Goal: Book appointment/travel/reservation

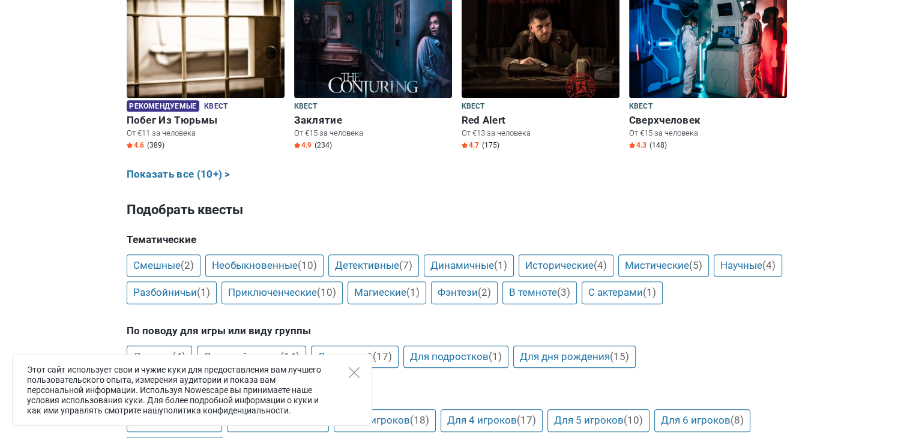
scroll to position [720, 0]
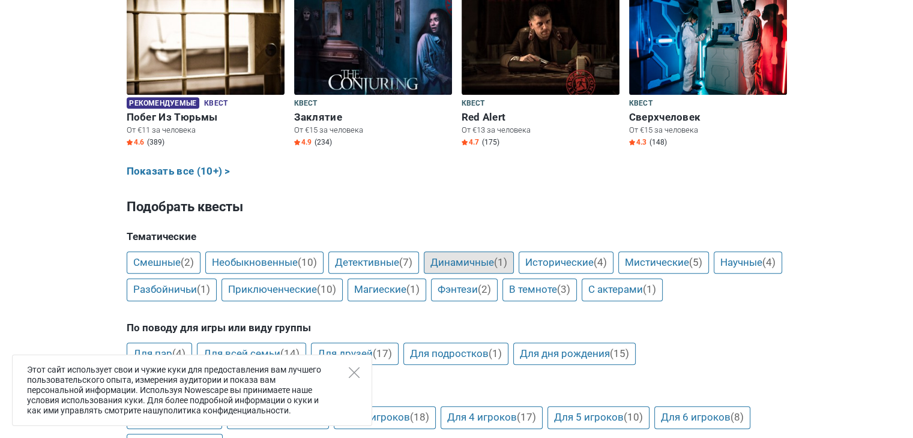
click at [452, 260] on link "Динамичные (1)" at bounding box center [469, 262] width 90 height 23
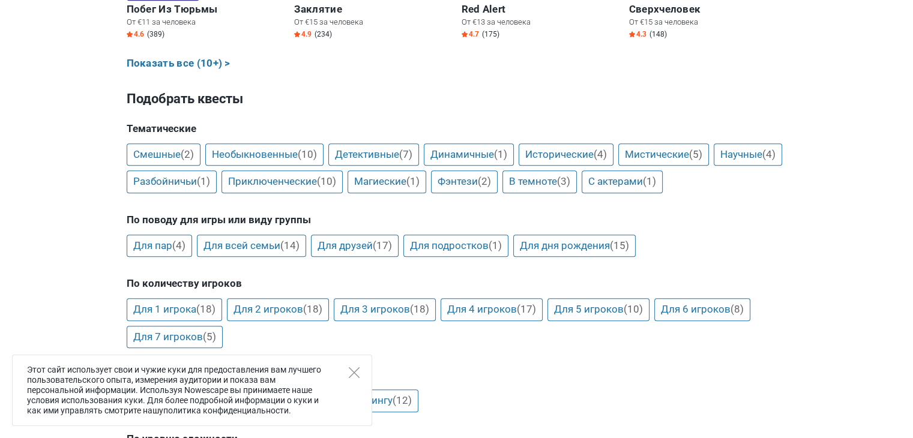
scroll to position [839, 0]
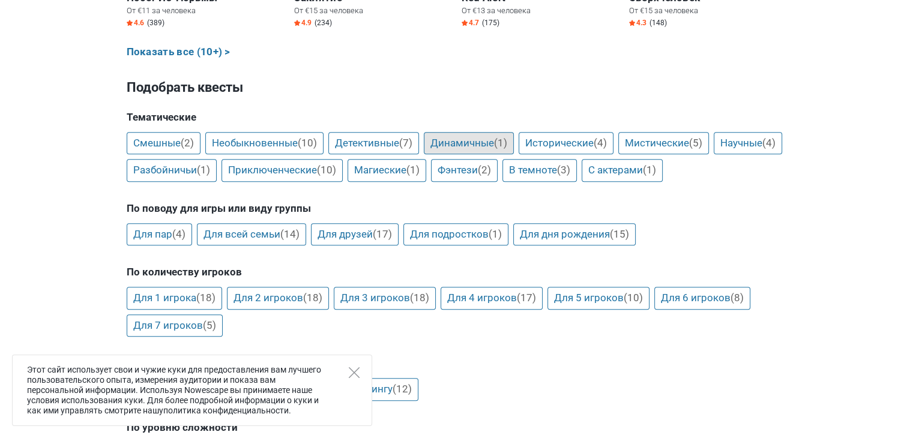
click at [478, 141] on link "Динамичные (1)" at bounding box center [469, 143] width 90 height 23
click at [662, 171] on link "С актерами (1)" at bounding box center [621, 171] width 81 height 23
click at [142, 142] on link "Смешные (2)" at bounding box center [164, 144] width 74 height 23
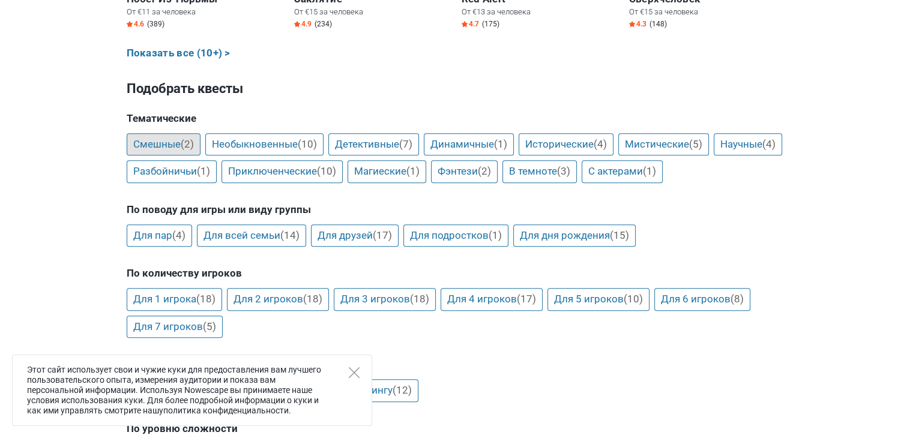
scroll to position [838, 0]
click at [245, 145] on link "Необыкновенные (10)" at bounding box center [264, 145] width 118 height 23
click at [383, 145] on link "Детективные (7)" at bounding box center [373, 145] width 91 height 23
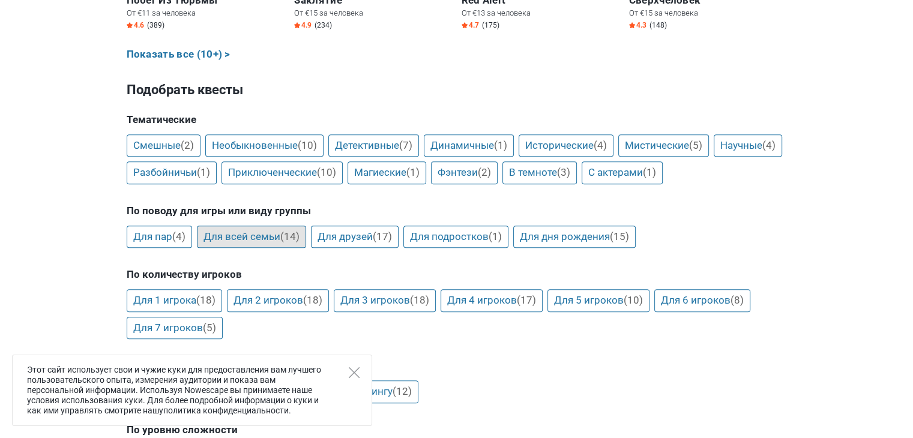
click at [208, 234] on link "Для всей семьи (14)" at bounding box center [251, 237] width 109 height 23
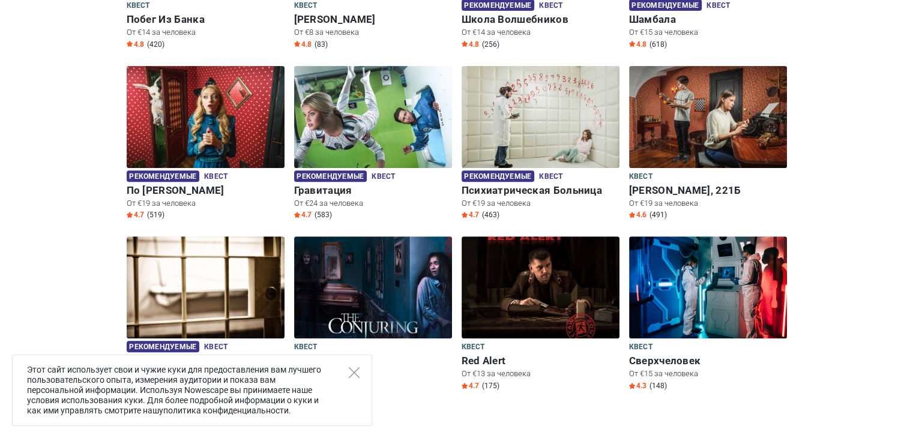
scroll to position [176, 0]
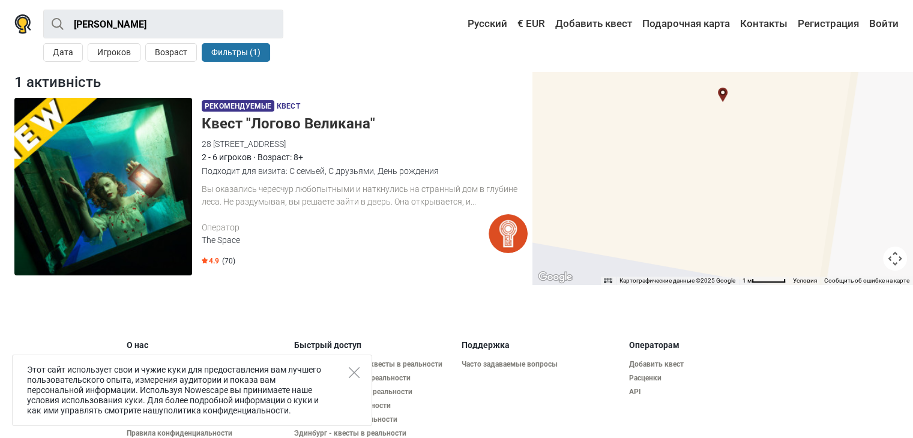
click at [473, 202] on div "Вы оказались чересчур любопытными и наткнулись на странный дом в глубине леса. …" at bounding box center [365, 195] width 326 height 25
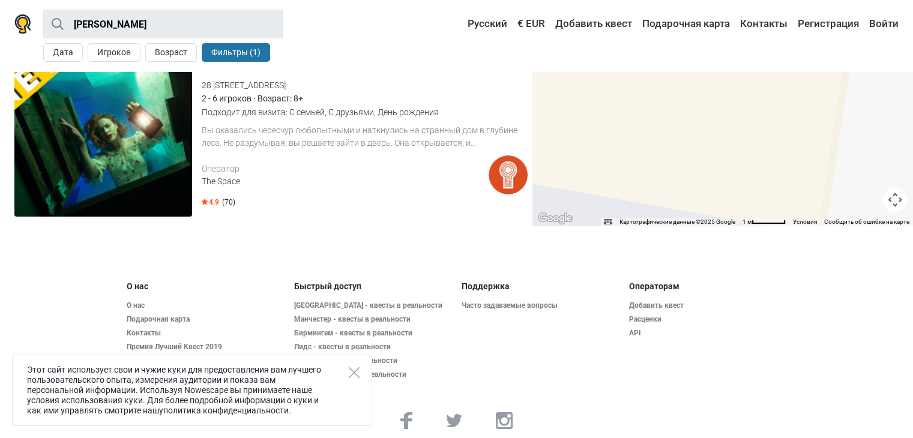
scroll to position [69, 0]
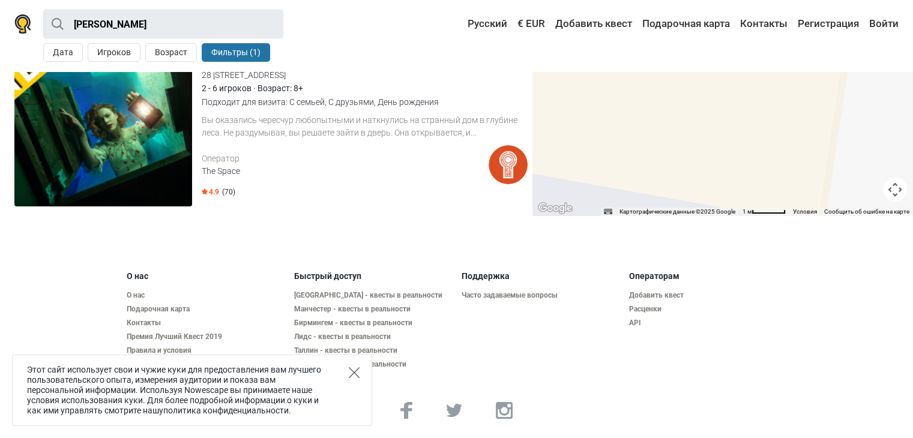
click at [355, 371] on icon "Close" at bounding box center [354, 372] width 11 height 11
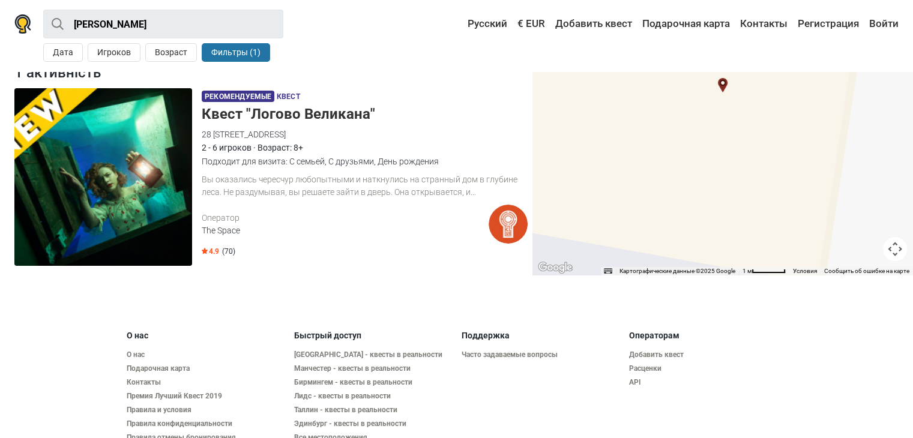
scroll to position [0, 0]
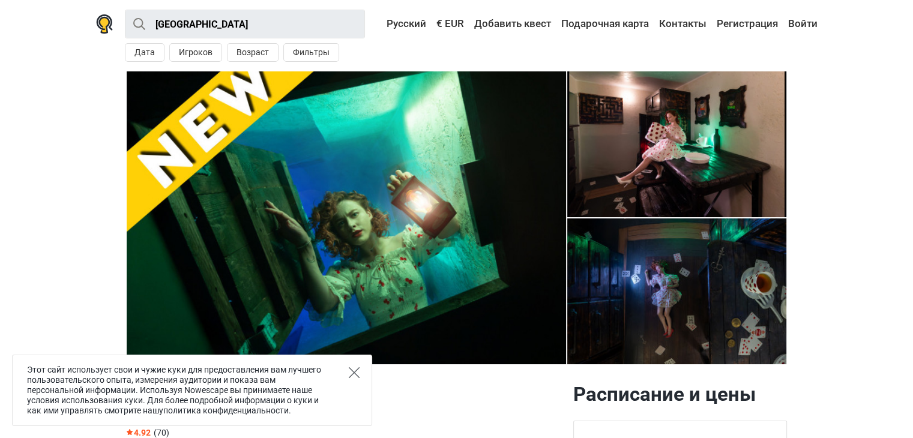
click at [355, 374] on icon "Close" at bounding box center [354, 372] width 11 height 11
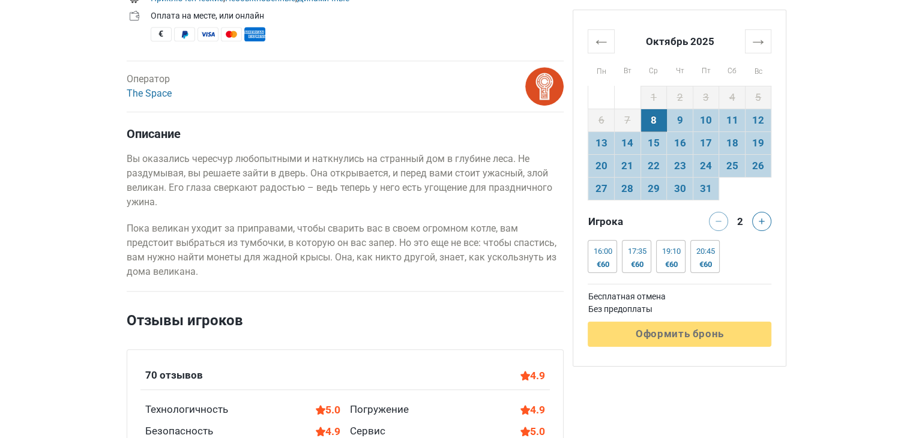
scroll to position [600, 0]
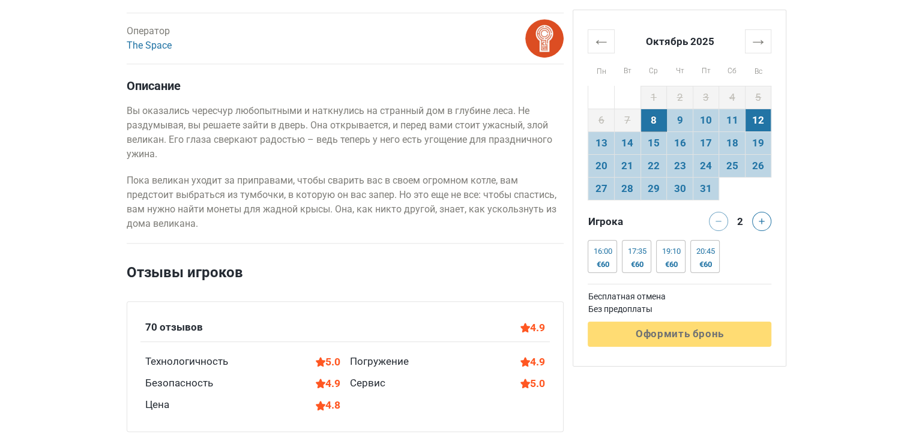
click at [764, 119] on td "12" at bounding box center [758, 120] width 26 height 23
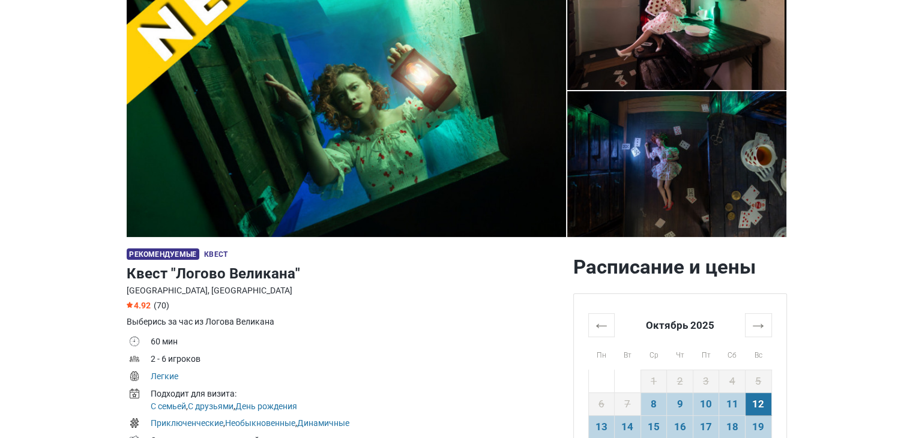
scroll to position [0, 0]
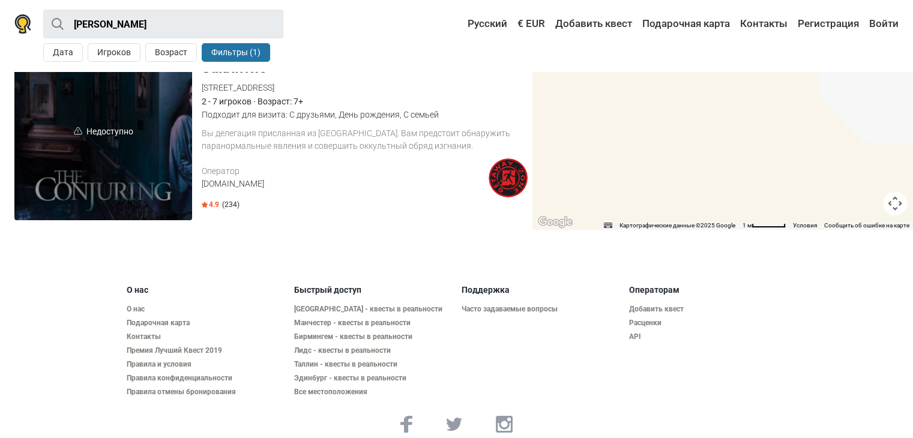
scroll to position [69, 0]
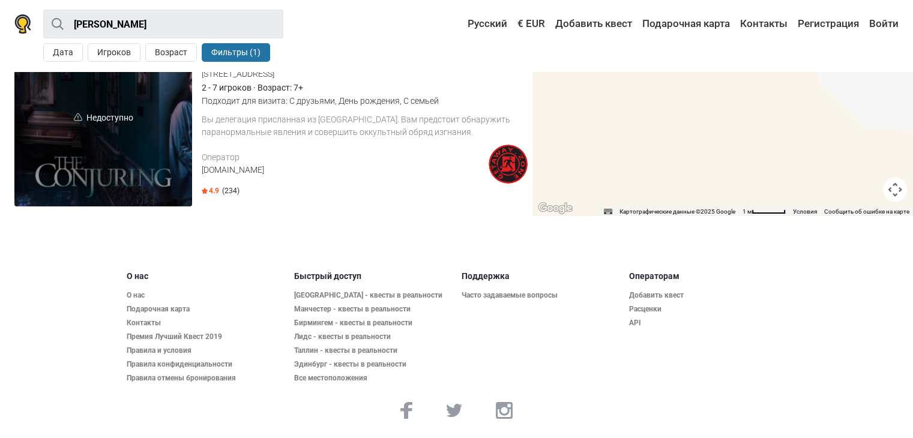
click at [145, 159] on span "Недоступно" at bounding box center [103, 118] width 178 height 178
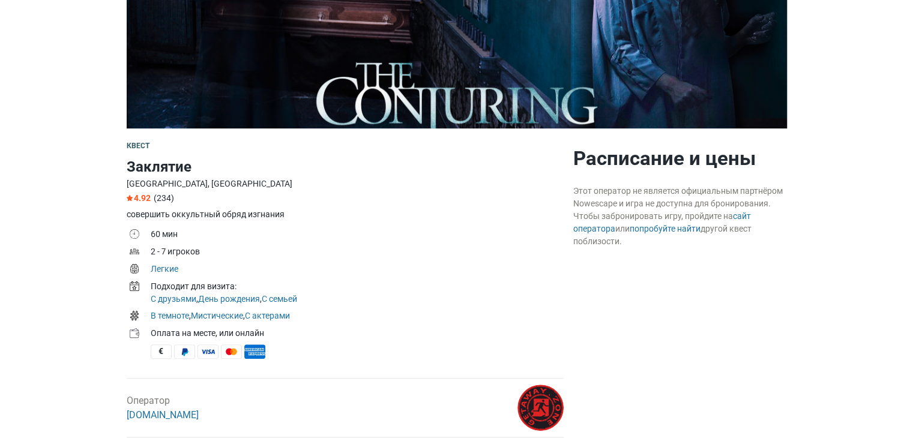
scroll to position [240, 0]
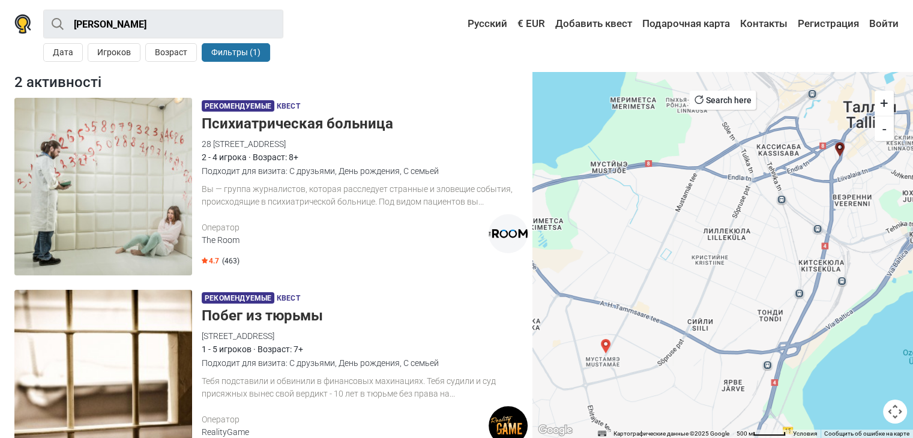
click at [305, 197] on div "Вы — группа журналистов, которая расследует странные и зловещие события, происх…" at bounding box center [365, 195] width 326 height 25
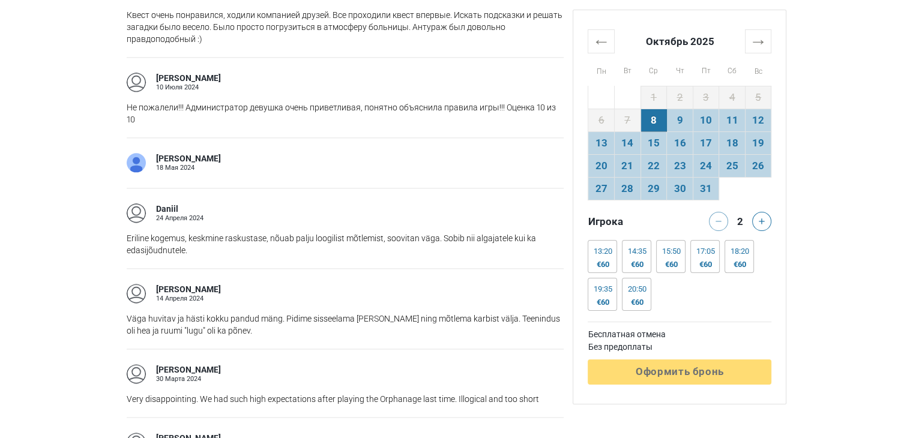
scroll to position [1500, 0]
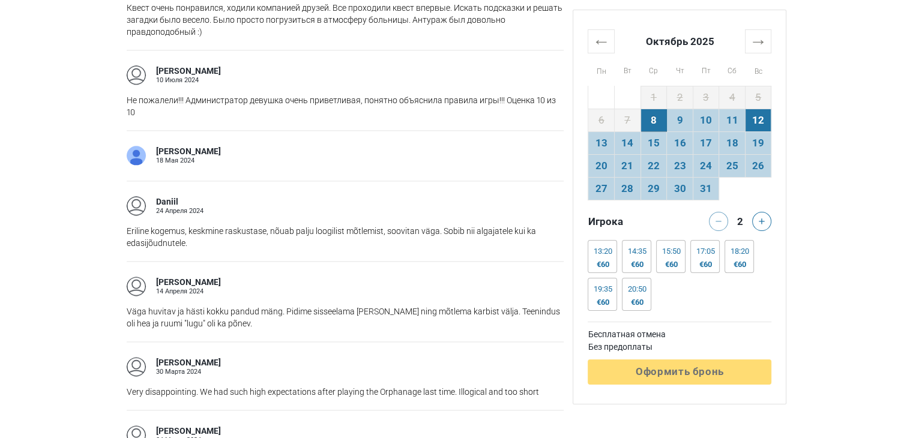
click at [758, 117] on td "12" at bounding box center [758, 120] width 26 height 23
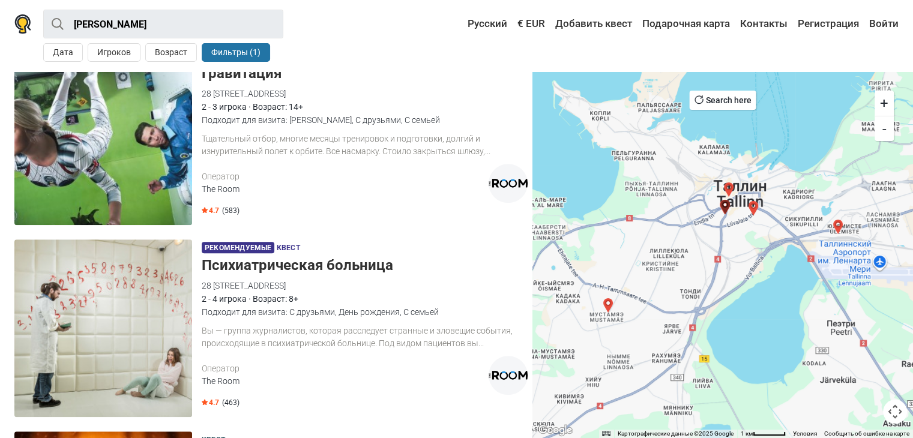
scroll to position [720, 0]
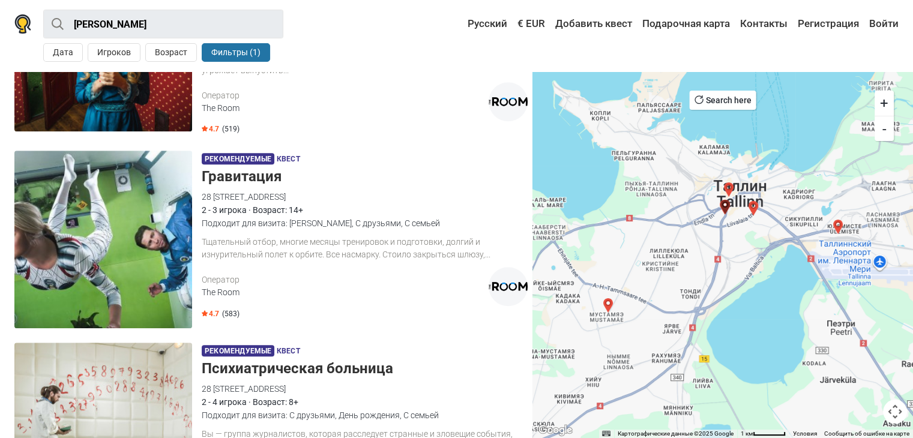
click at [245, 203] on div "2 - 3 игрока · Возраст: 14+" at bounding box center [365, 209] width 326 height 13
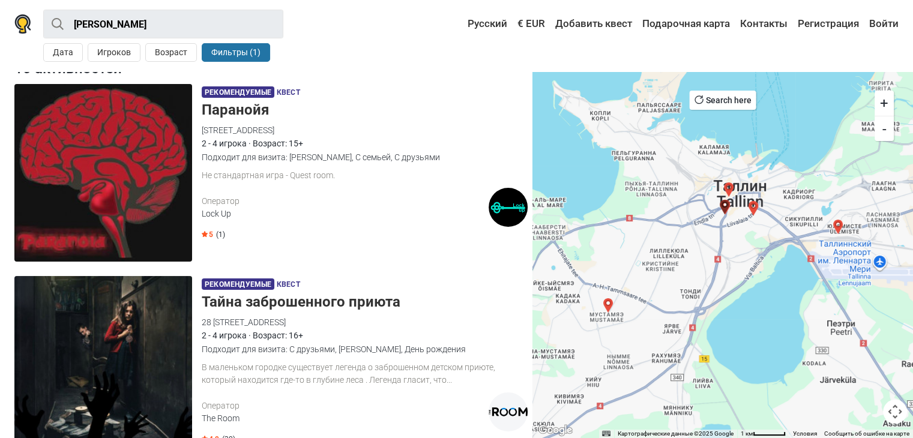
scroll to position [0, 0]
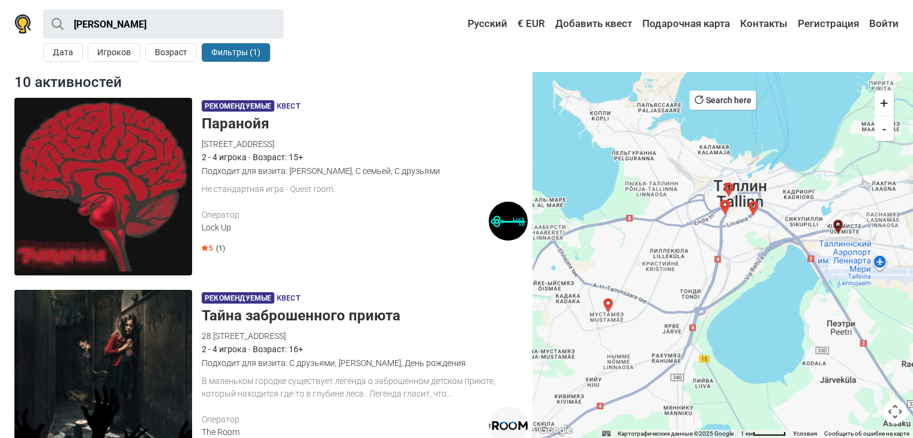
click at [169, 188] on img at bounding box center [103, 187] width 178 height 178
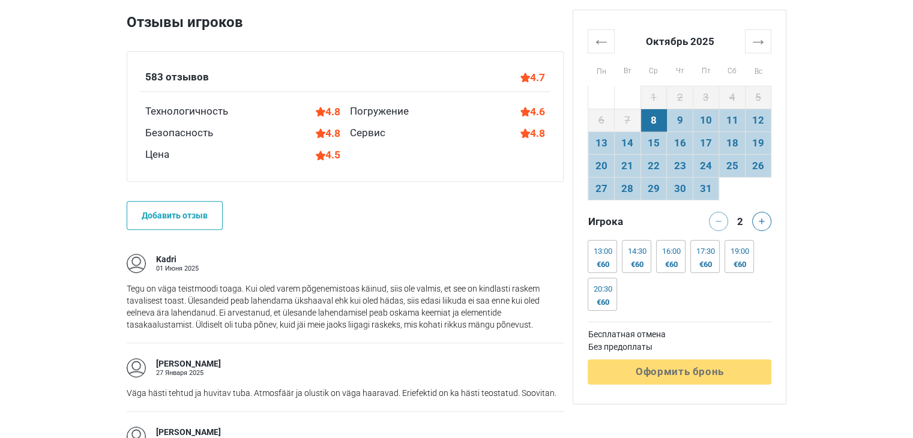
scroll to position [600, 0]
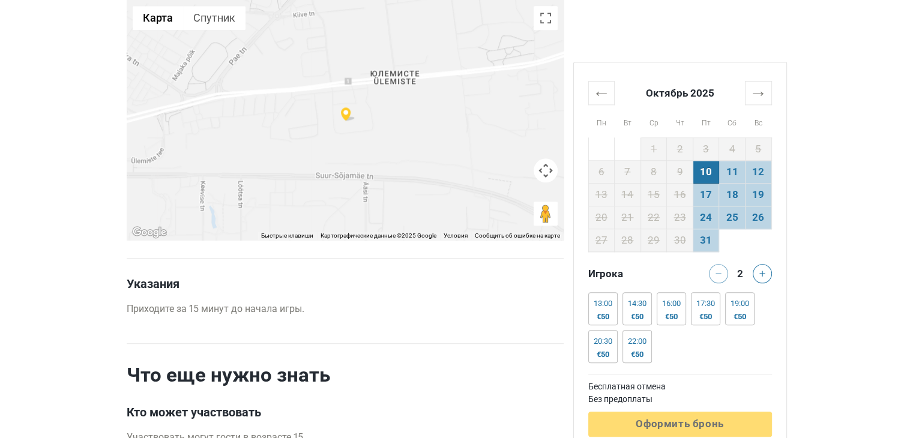
scroll to position [1212, 0]
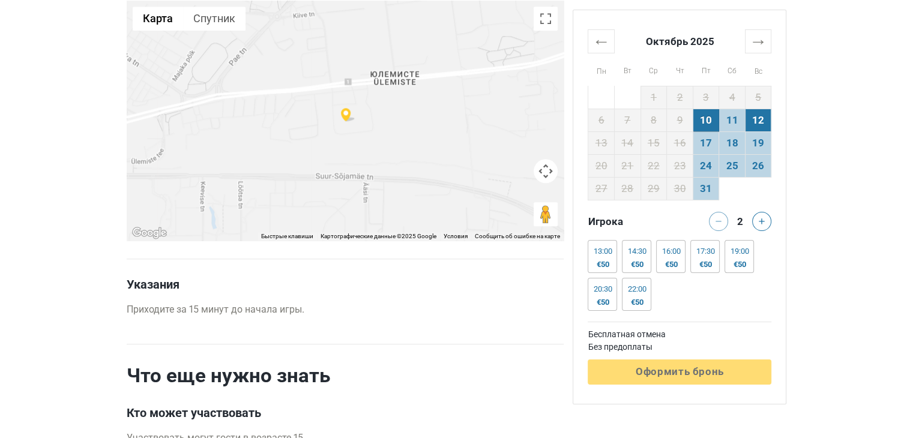
click at [763, 120] on td "12" at bounding box center [758, 120] width 26 height 23
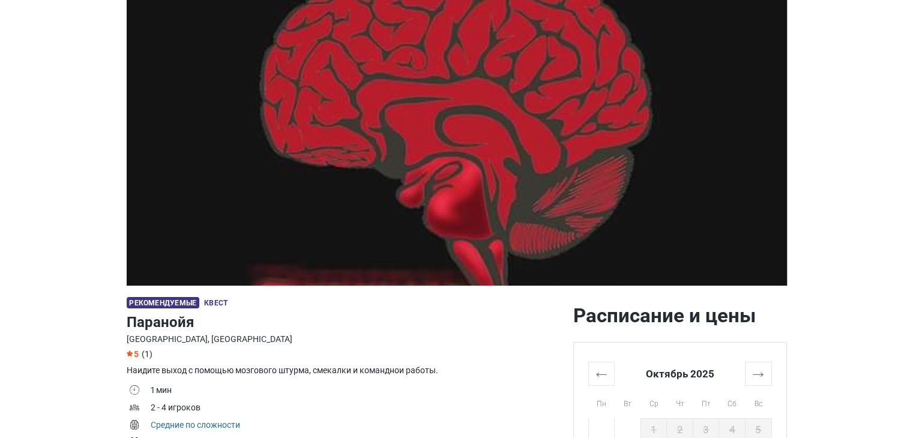
scroll to position [0, 0]
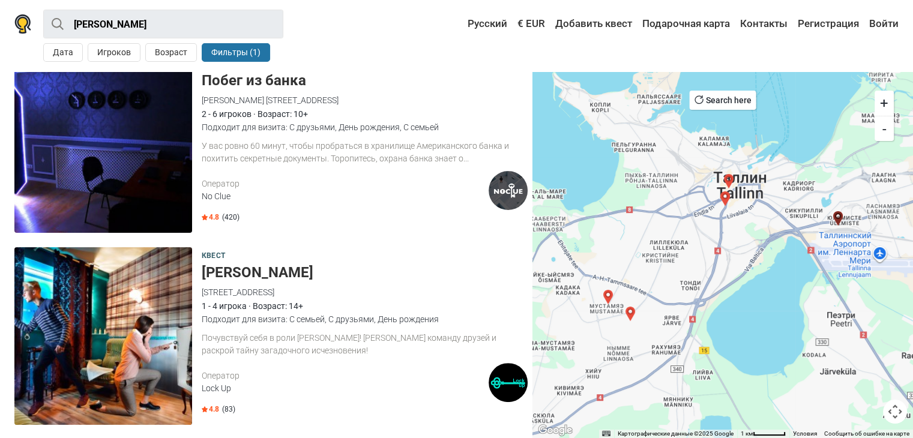
scroll to position [240, 0]
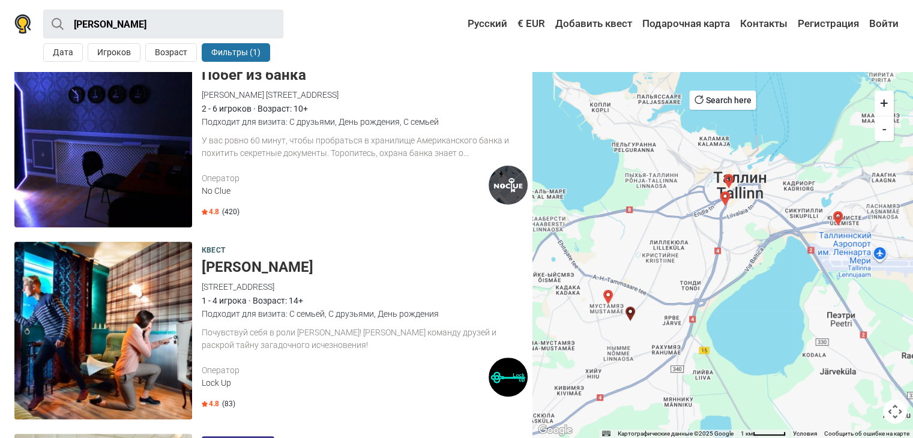
click at [241, 107] on div "2 - 6 игроков · Возраст: 10+" at bounding box center [365, 108] width 326 height 13
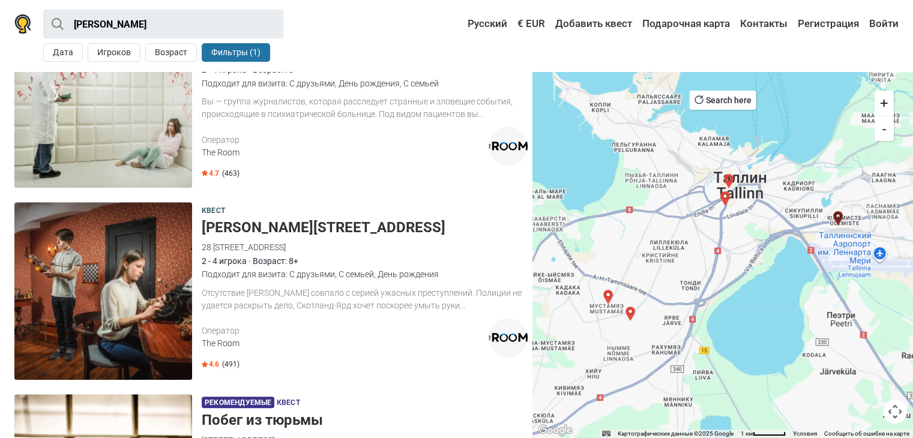
scroll to position [720, 0]
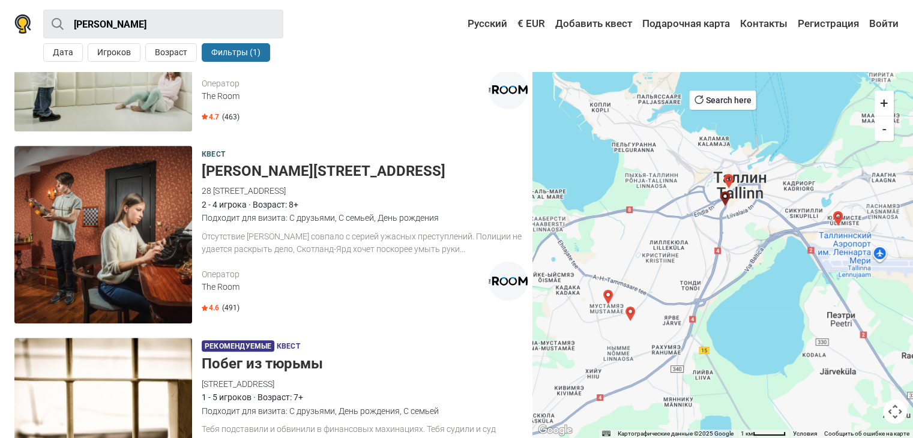
click at [163, 196] on img at bounding box center [103, 235] width 178 height 178
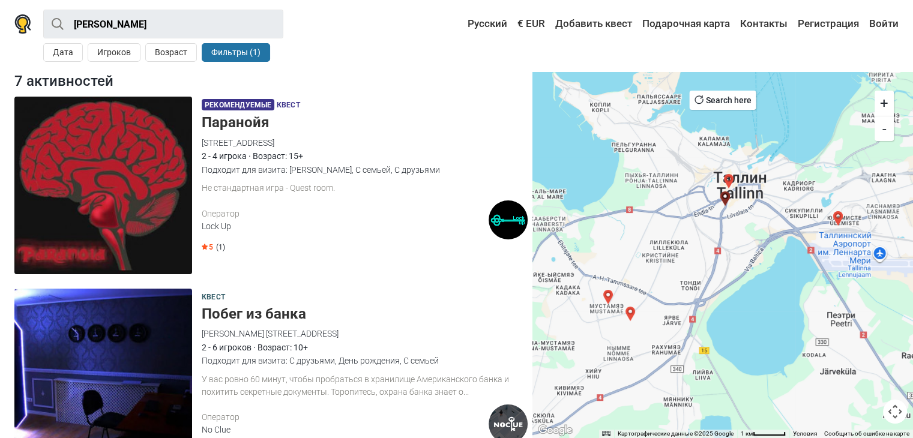
scroll to position [0, 0]
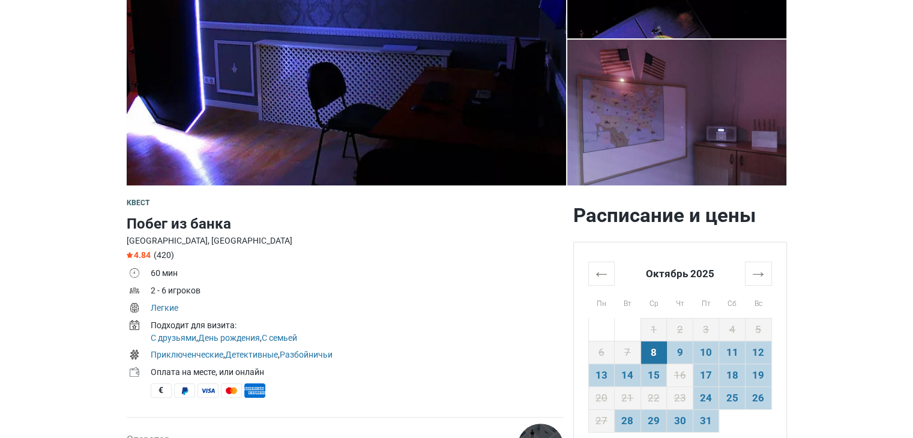
scroll to position [180, 0]
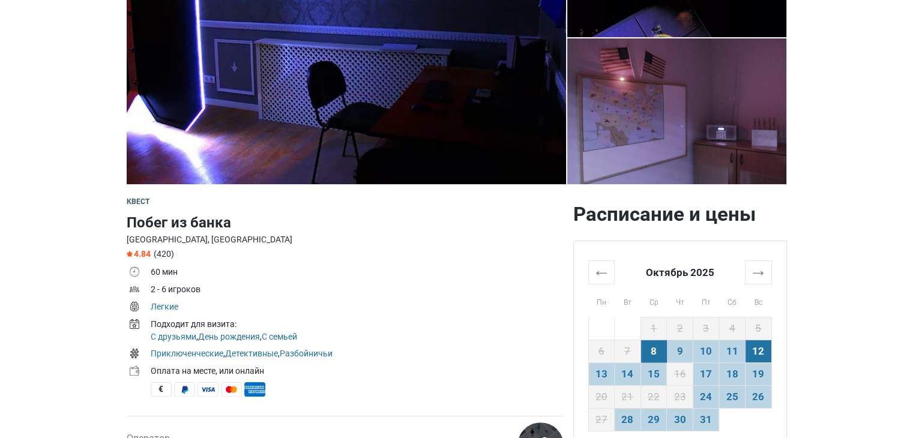
click at [757, 353] on td "12" at bounding box center [758, 351] width 26 height 23
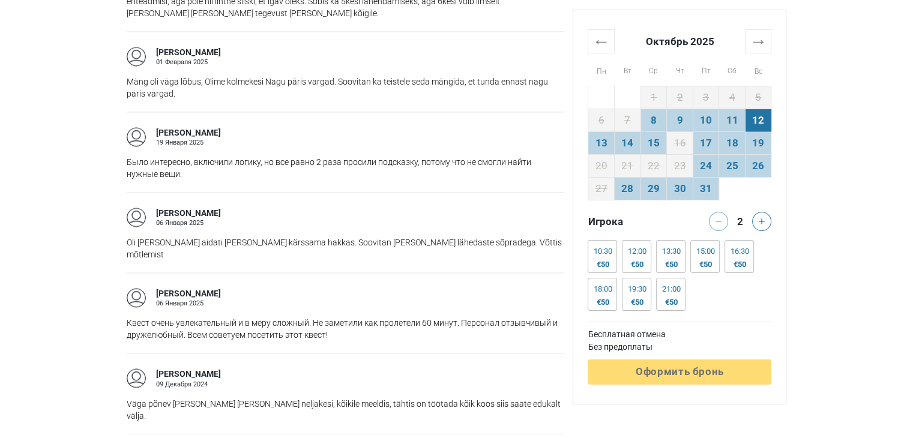
scroll to position [1920, 0]
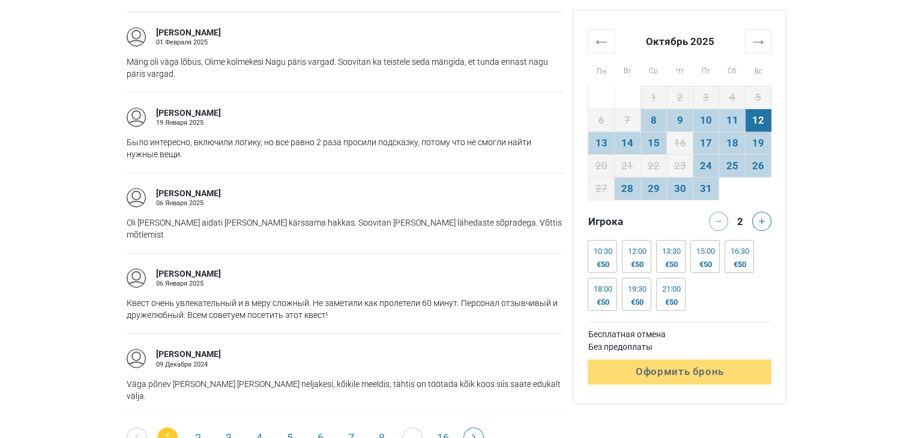
click at [198, 427] on link "2" at bounding box center [198, 437] width 20 height 20
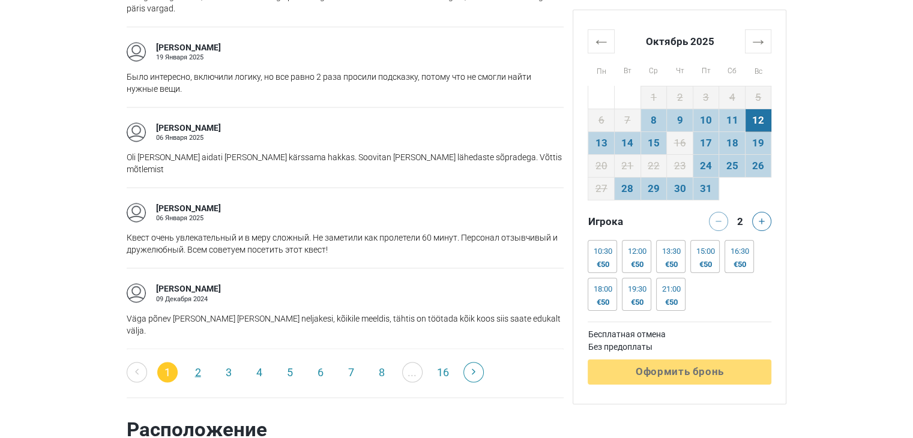
scroll to position [2040, 0]
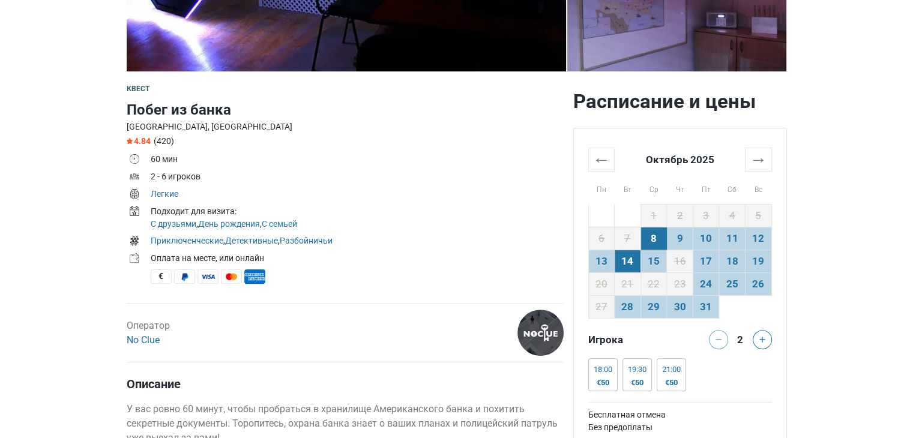
scroll to position [360, 0]
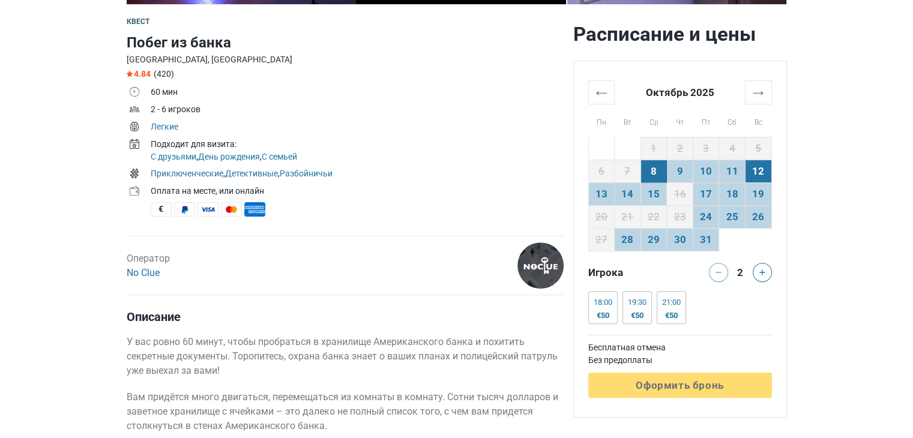
click at [756, 164] on td "12" at bounding box center [758, 171] width 26 height 23
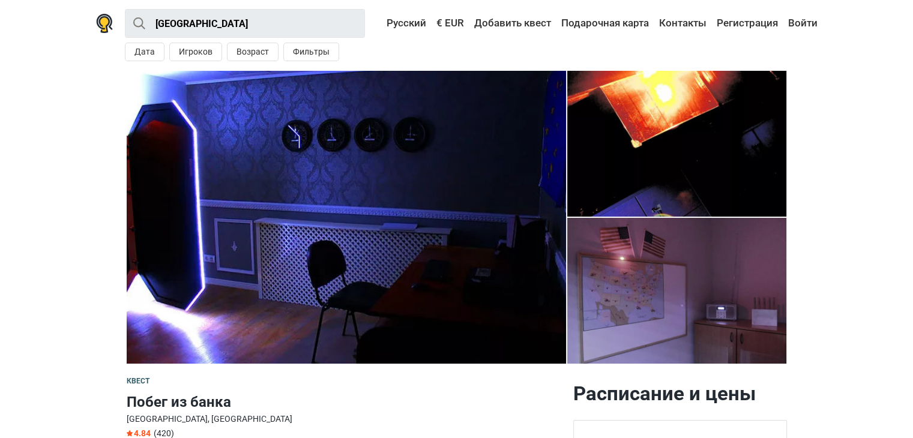
scroll to position [0, 0]
